Goal: Transaction & Acquisition: Obtain resource

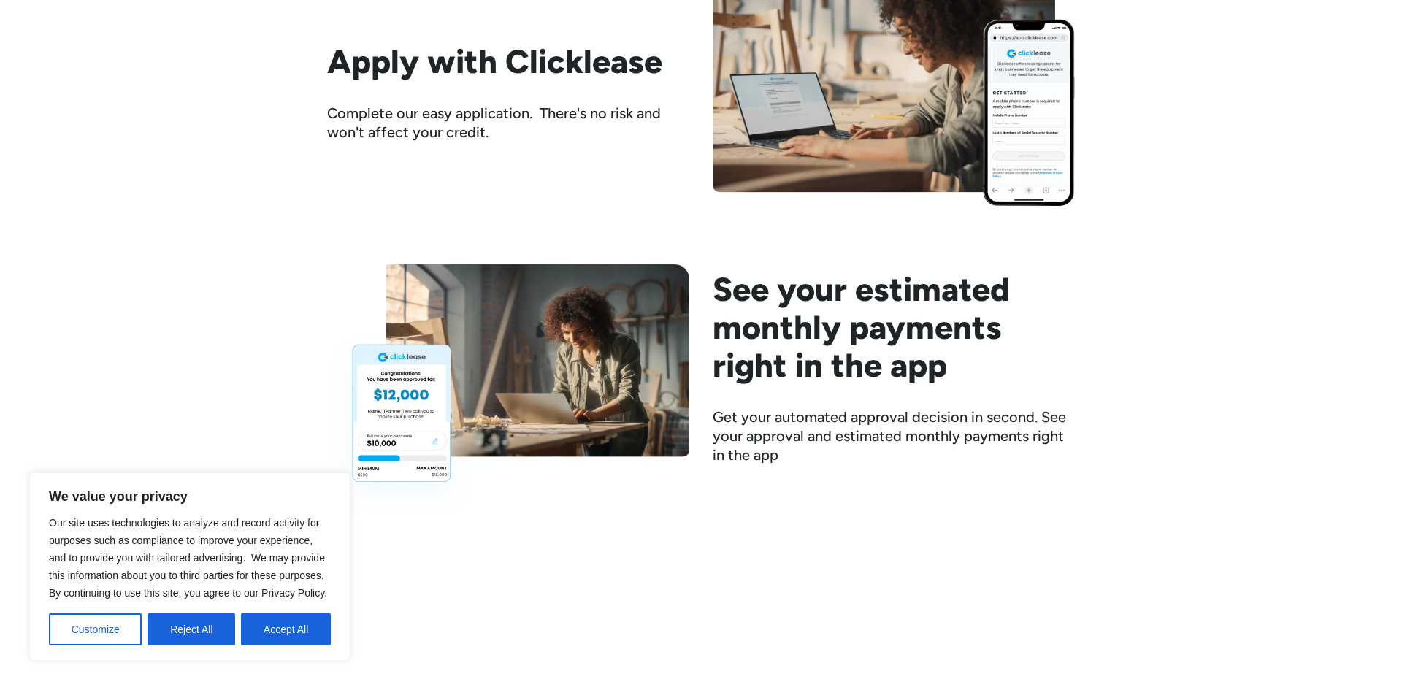
scroll to position [1819, 0]
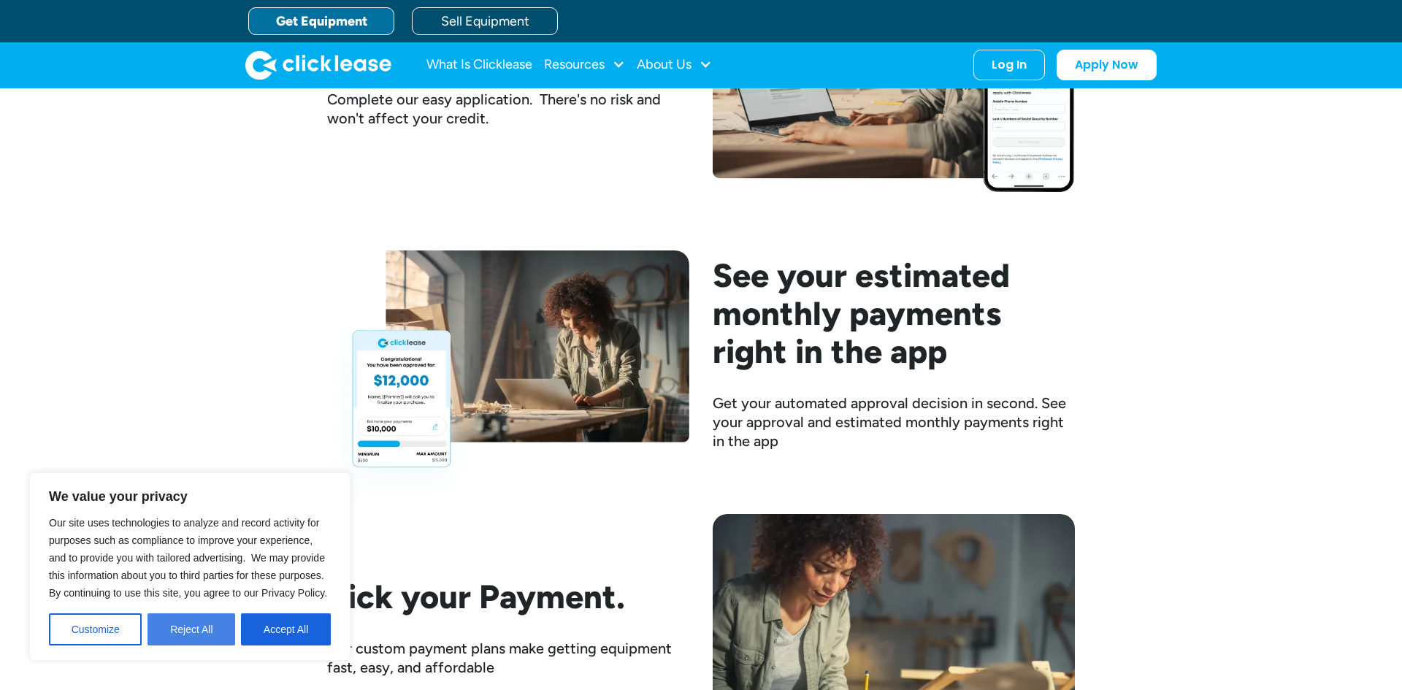
click at [217, 617] on button "Reject All" at bounding box center [191, 629] width 88 height 32
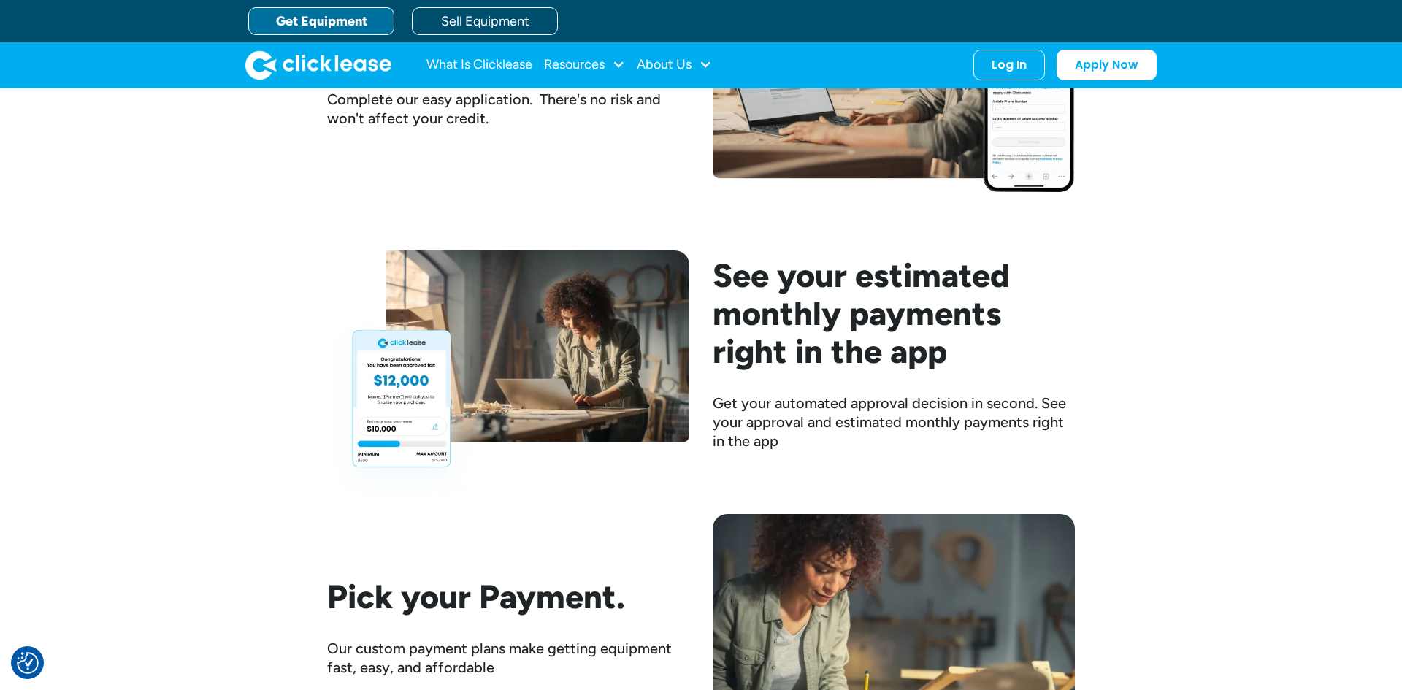
click at [356, 20] on link "Get Equipment" at bounding box center [321, 21] width 146 height 28
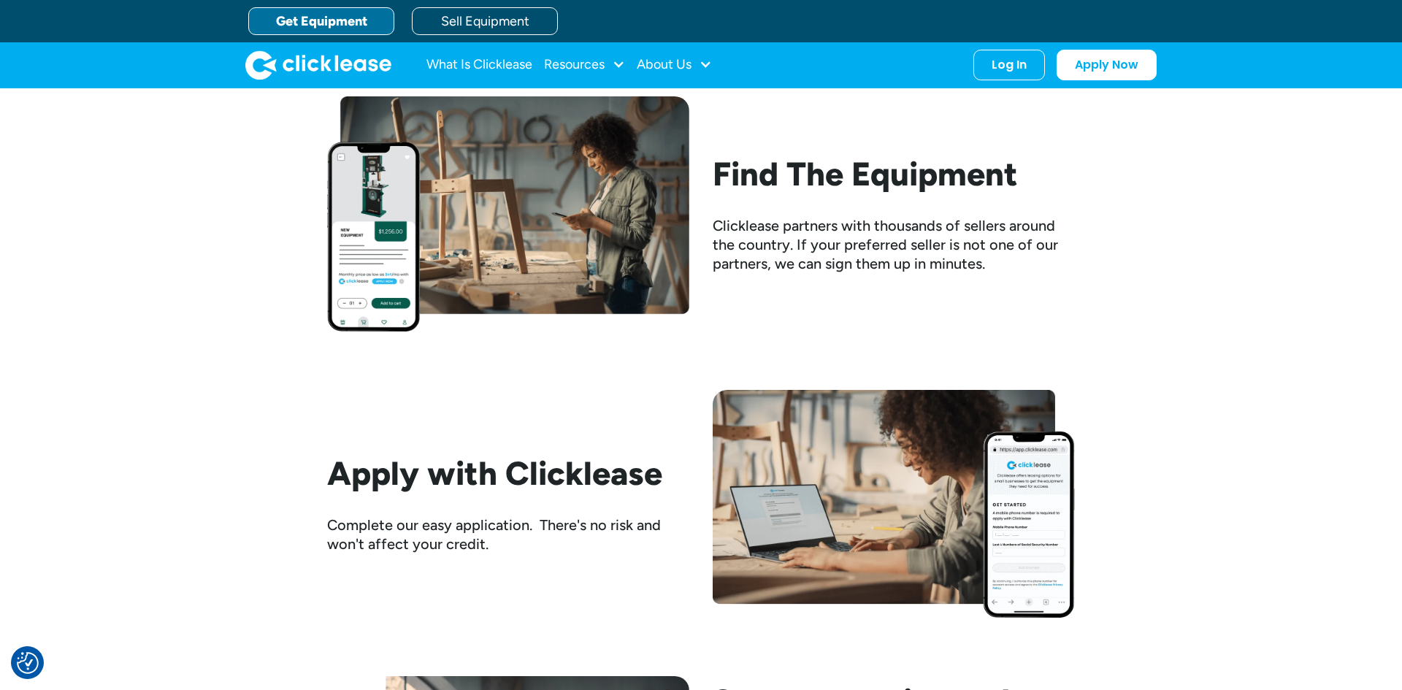
scroll to position [1394, 0]
click at [807, 205] on div "Find The Equipment Clicklease partners with thousands of sellers around the cou…" at bounding box center [894, 213] width 362 height 118
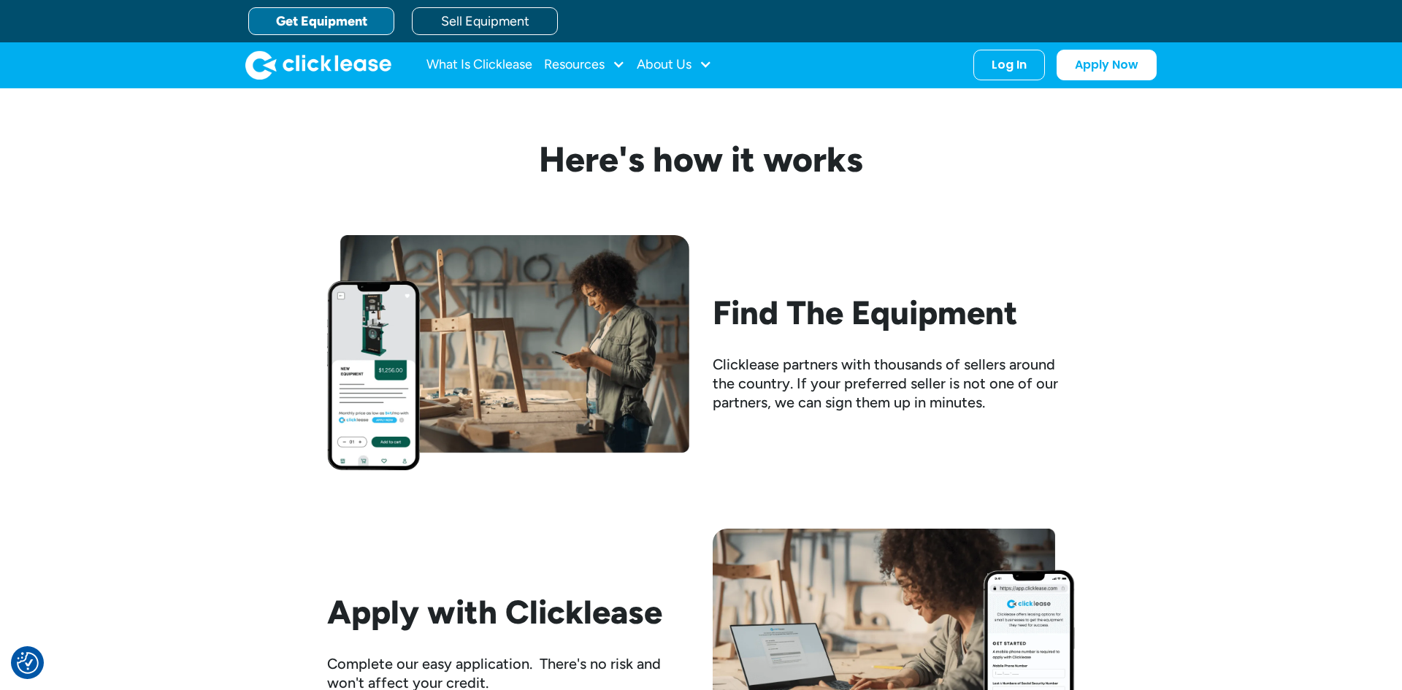
scroll to position [1254, 0]
click at [592, 64] on div "Resources" at bounding box center [574, 64] width 61 height 0
click at [368, 23] on link "Get Equipment" at bounding box center [321, 21] width 146 height 28
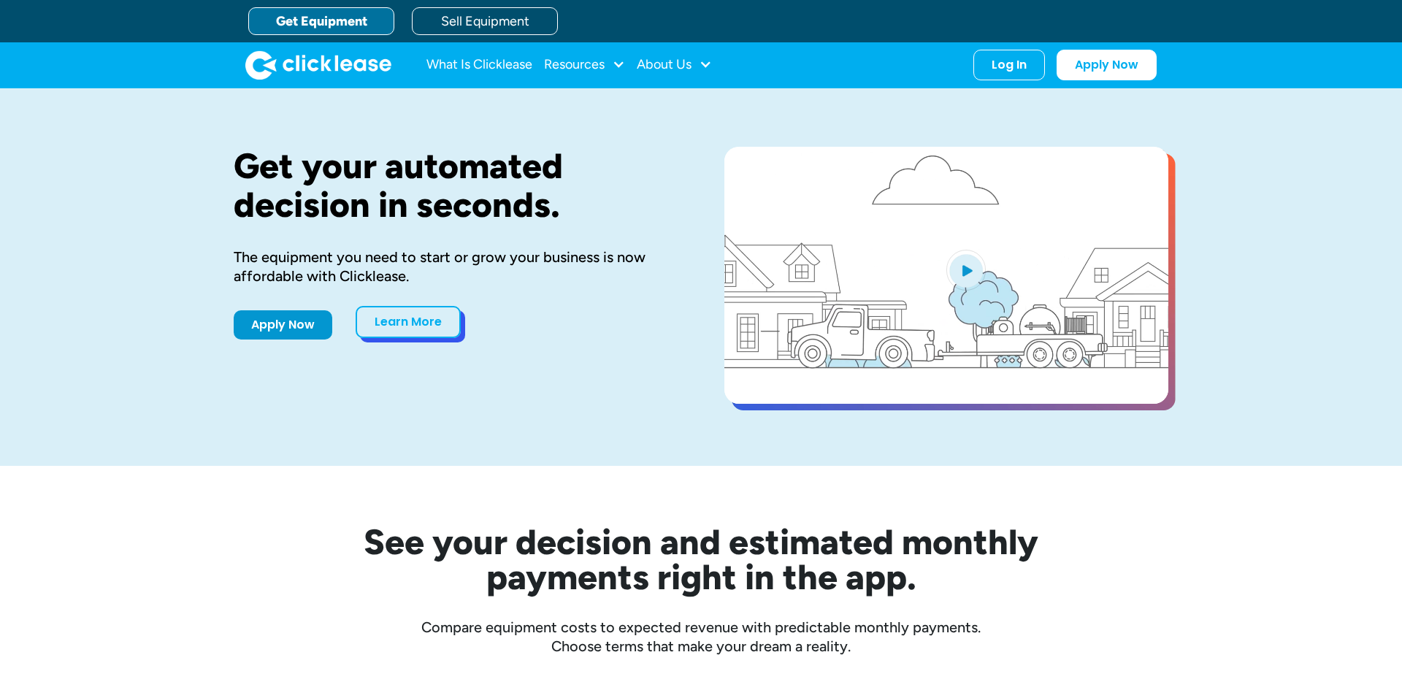
click at [420, 333] on link "Learn More" at bounding box center [408, 322] width 105 height 32
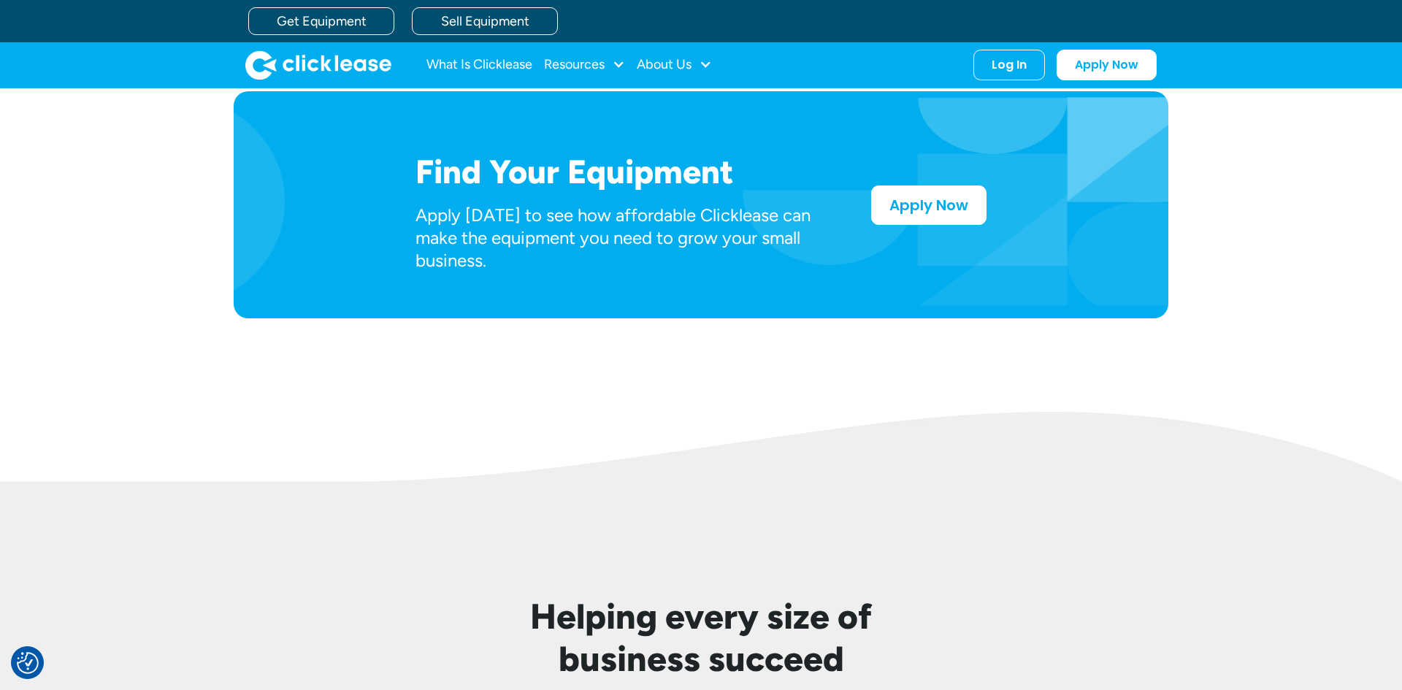
scroll to position [743, 0]
